Goal: Navigation & Orientation: Find specific page/section

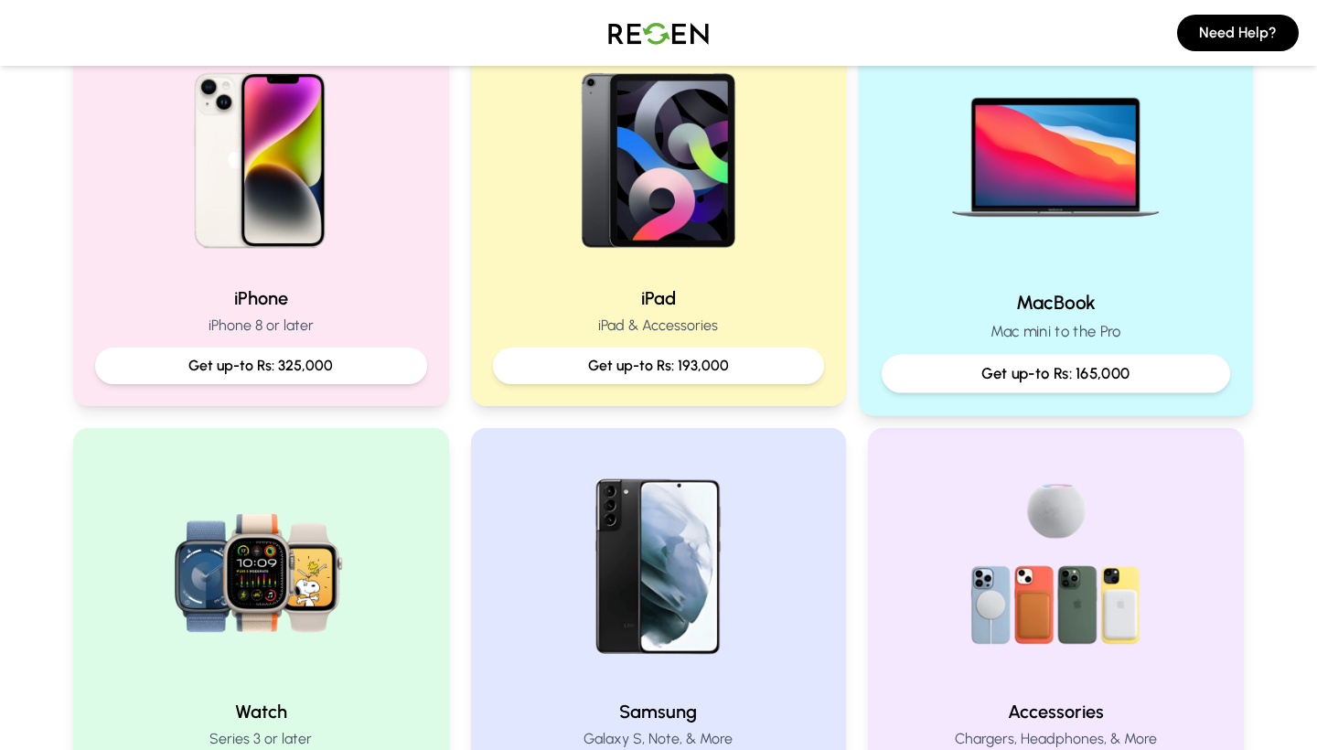
scroll to position [440, 0]
click at [1036, 365] on p "Get up-to Rs: 165,000" at bounding box center [1055, 372] width 317 height 23
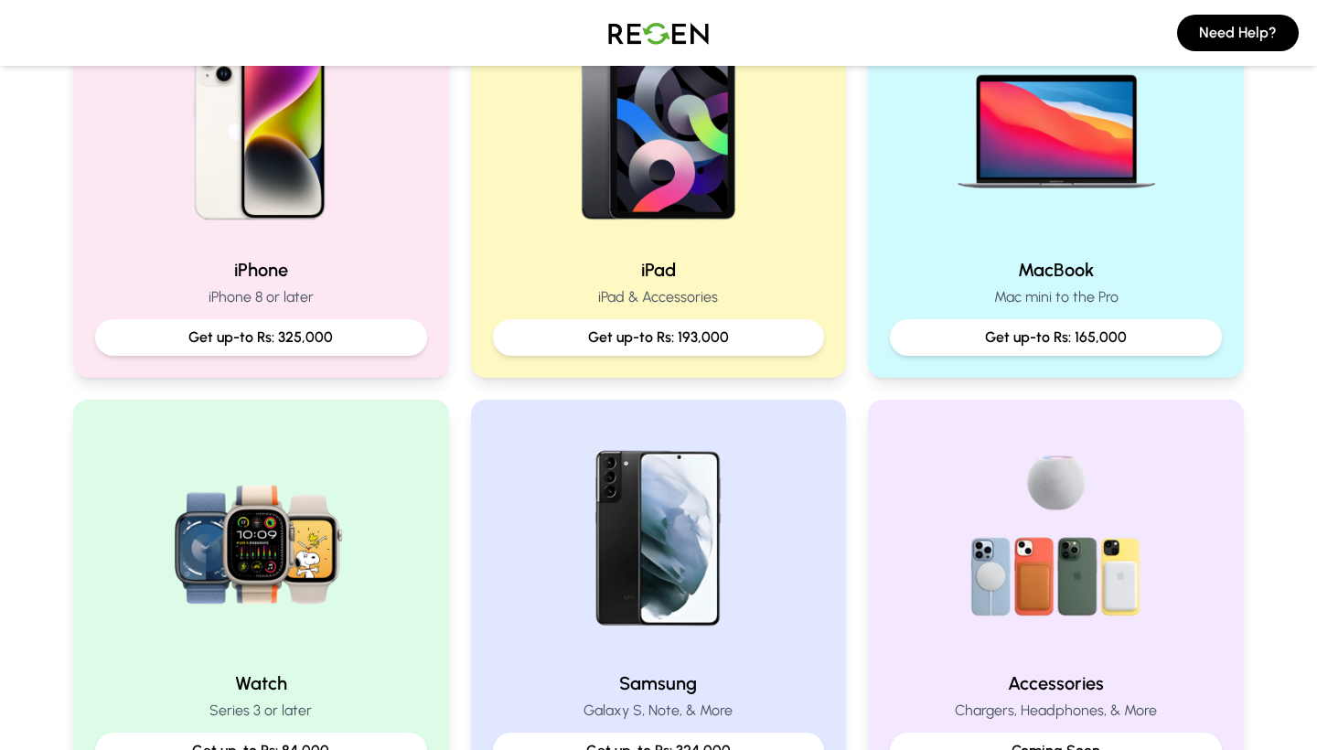
scroll to position [469, 0]
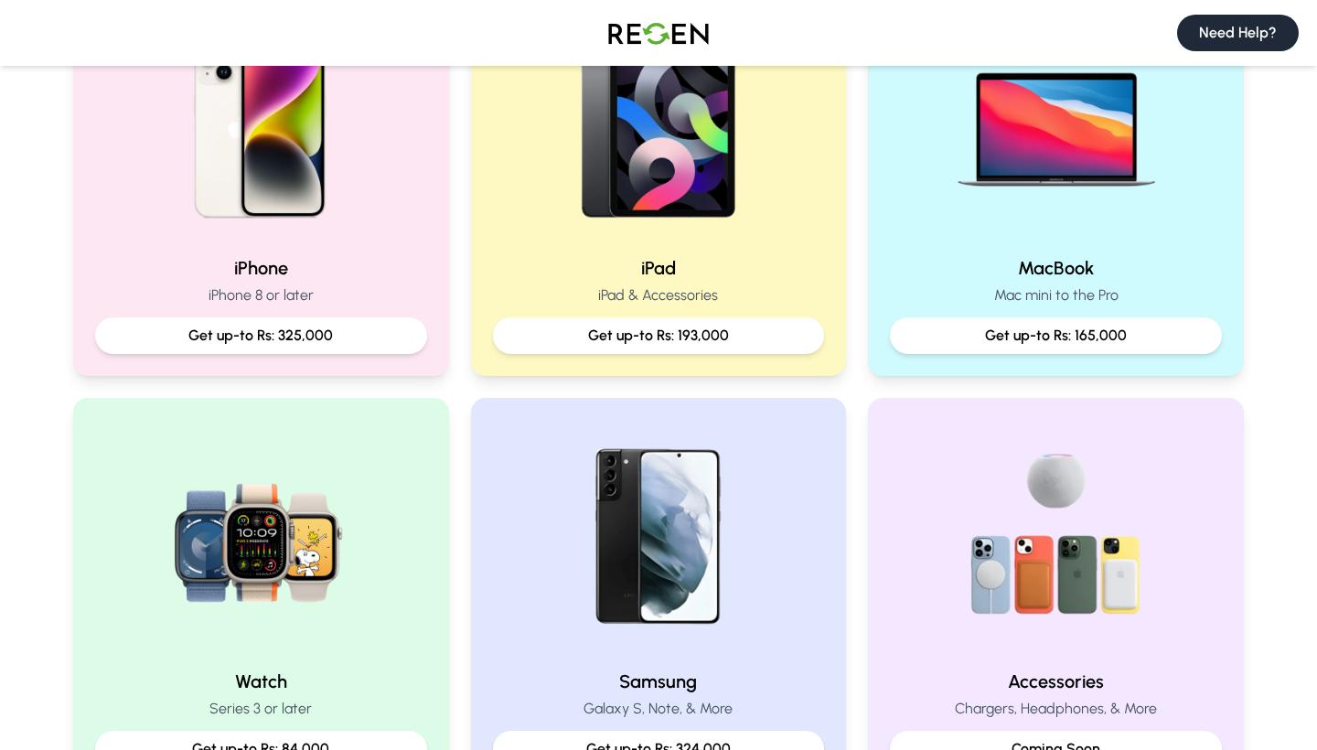
click at [1242, 33] on button "Need Help?" at bounding box center [1238, 33] width 122 height 37
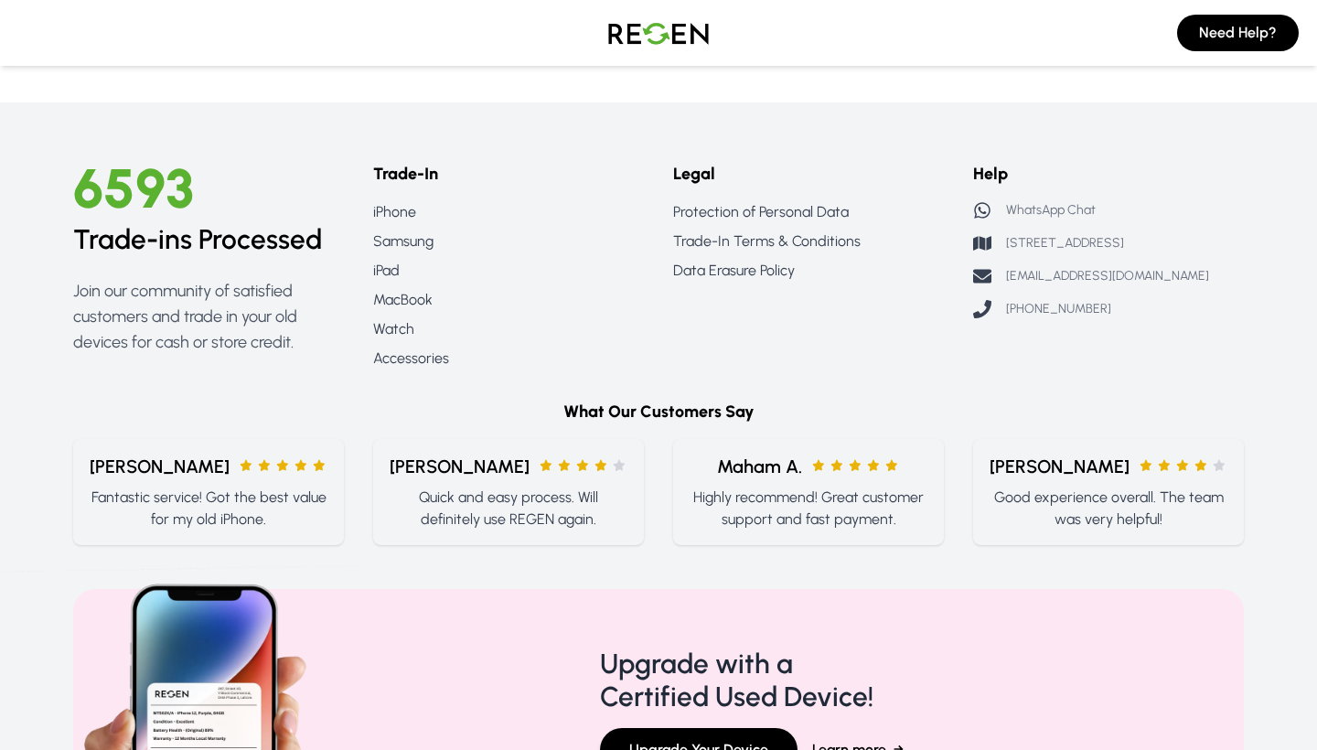
scroll to position [1469, 0]
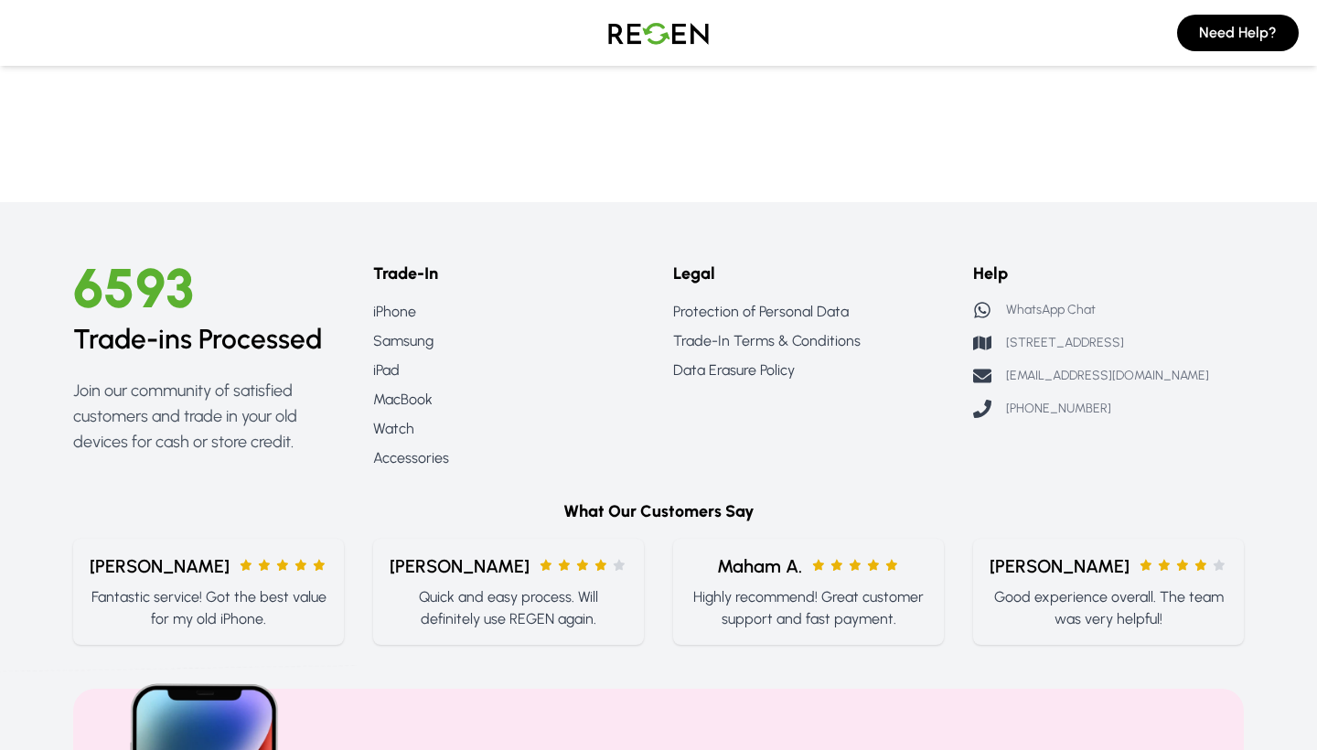
click at [987, 309] on icon at bounding box center [982, 310] width 18 height 18
